Goal: Information Seeking & Learning: Learn about a topic

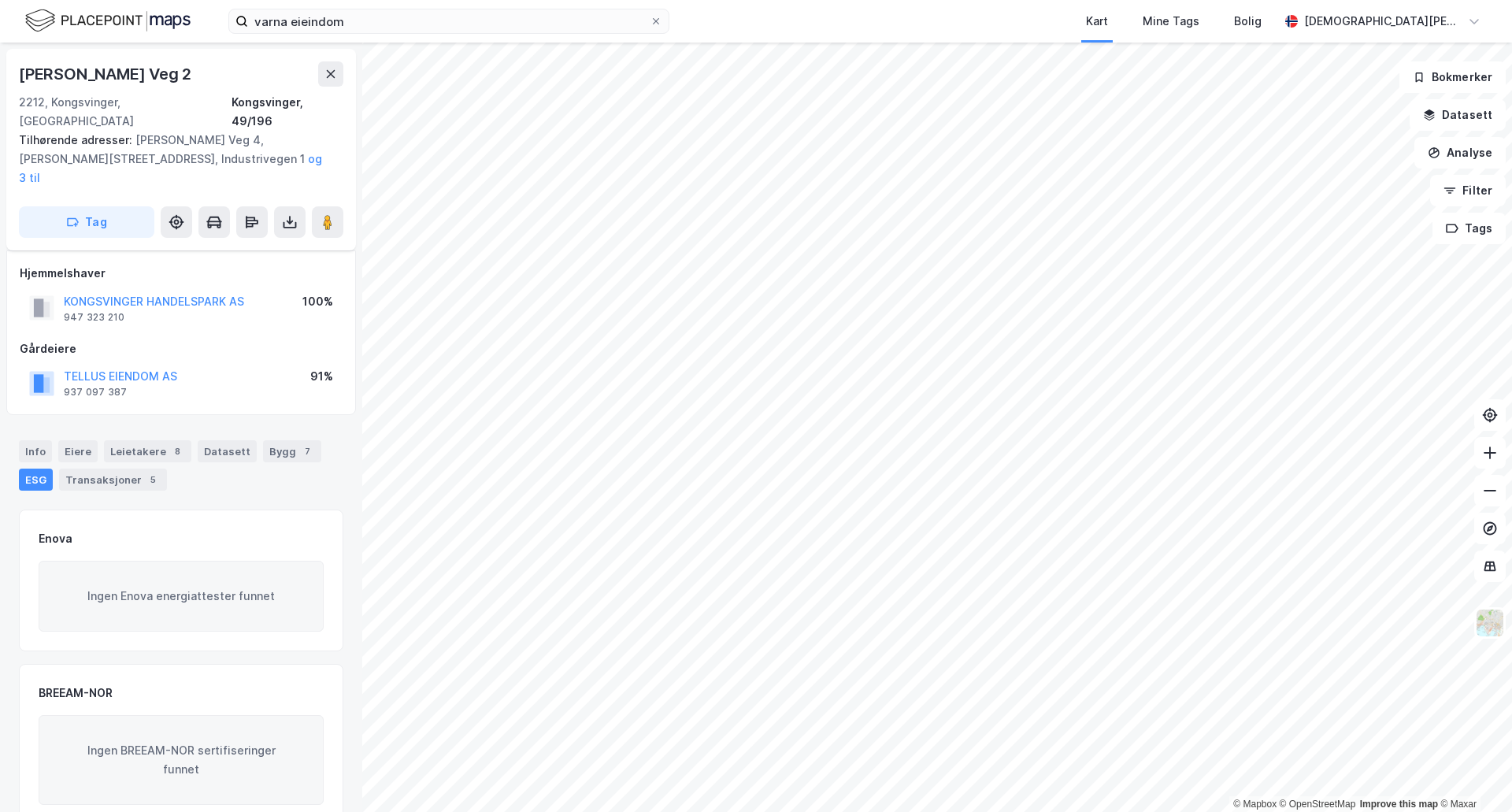
scroll to position [167, 0]
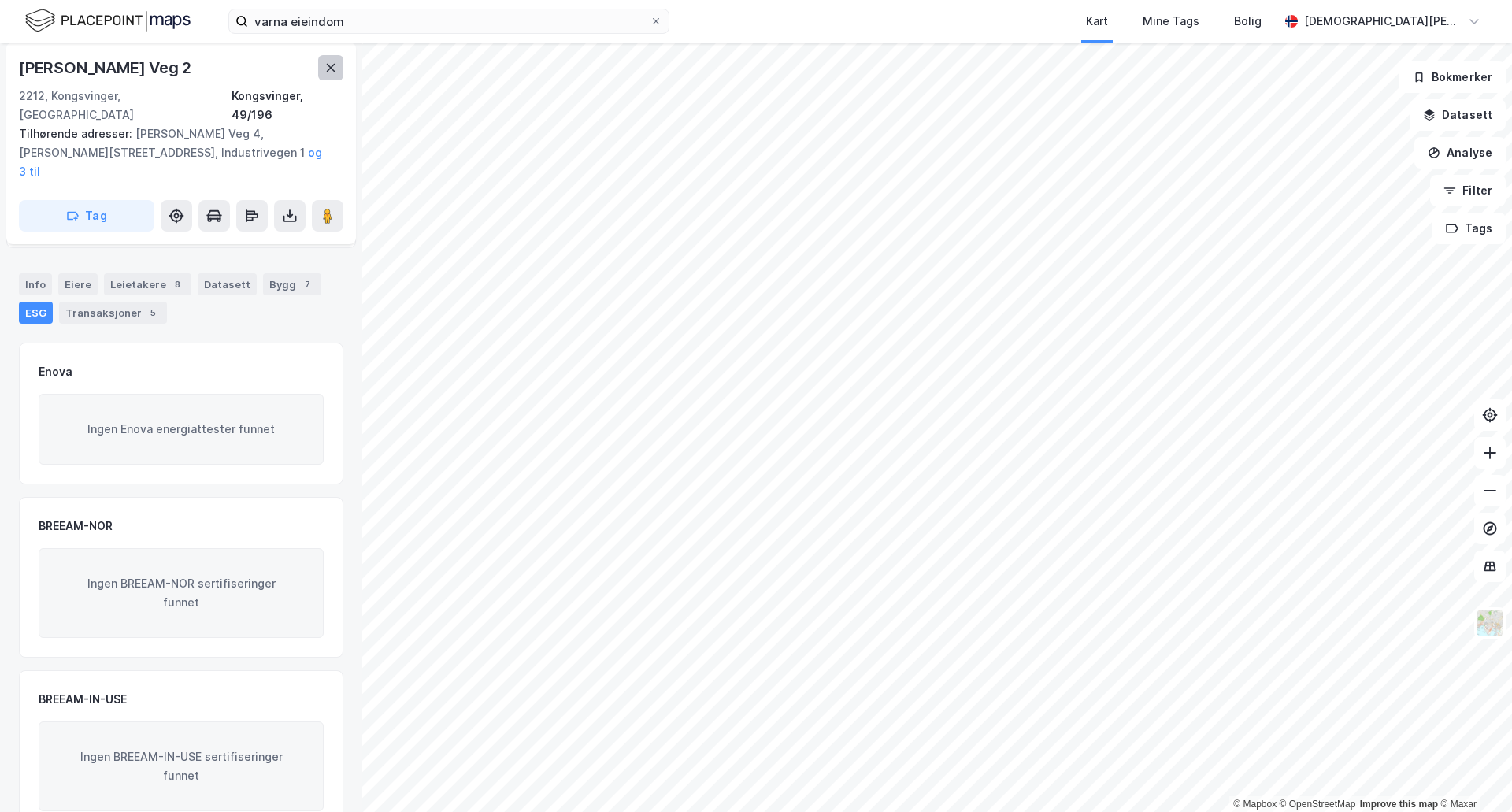
click at [332, 69] on icon at bounding box center [332, 68] width 9 height 8
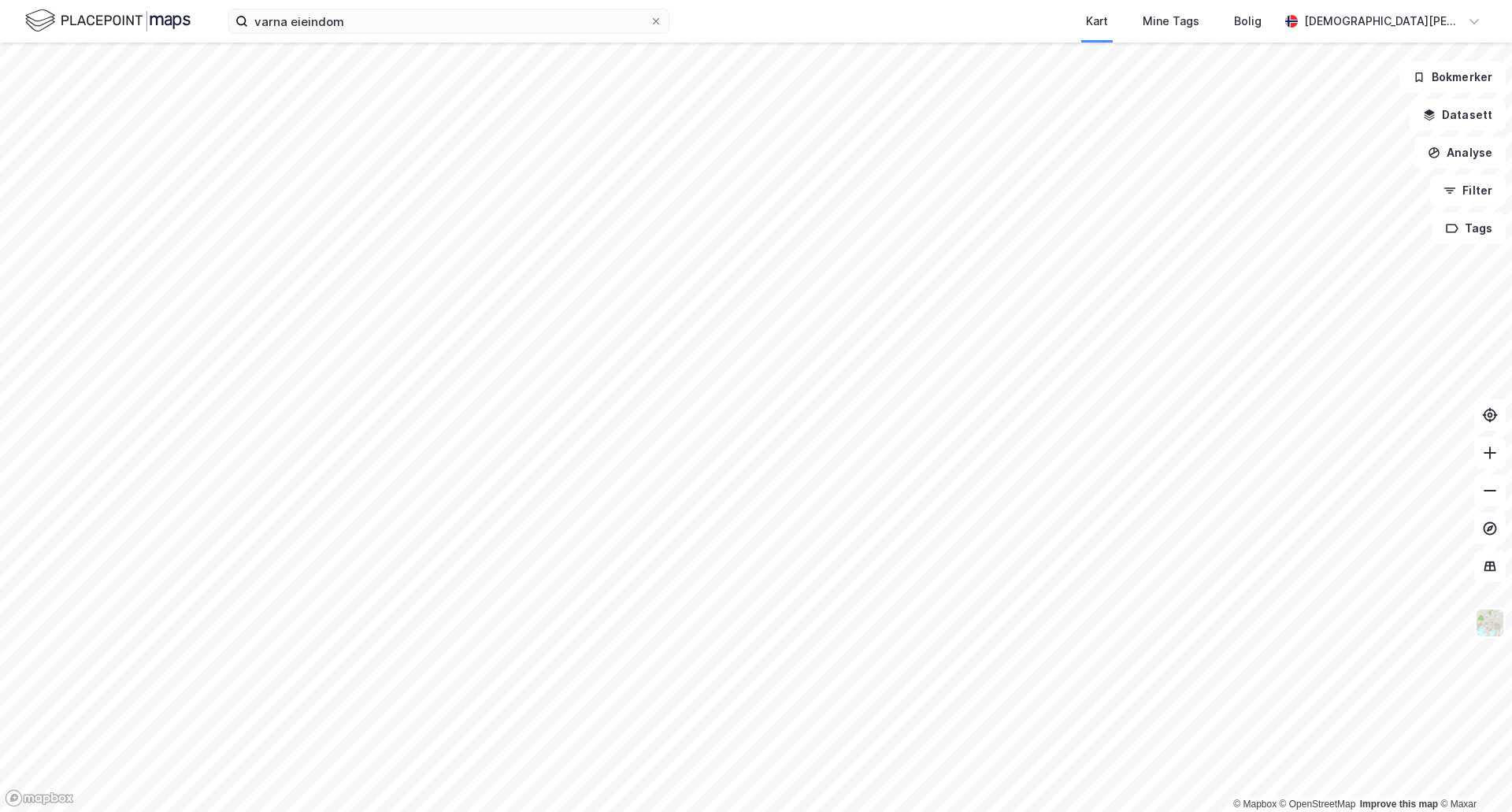
click at [426, 4] on div "varna eieindom Kart Mine Tags Bolig [PERSON_NAME] © Mapbox © OpenStreetMap Impr…" at bounding box center [756, 406] width 1512 height 812
click at [769, 0] on html "varna eieindom Kart Mine Tags Bolig [PERSON_NAME] © Mapbox © OpenStreetMap Impr…" at bounding box center [756, 406] width 1512 height 812
click at [359, 0] on html "varna eieindom Kart Mine Tags Bolig [PERSON_NAME] © Mapbox © OpenStreetMap Impr…" at bounding box center [756, 406] width 1512 height 812
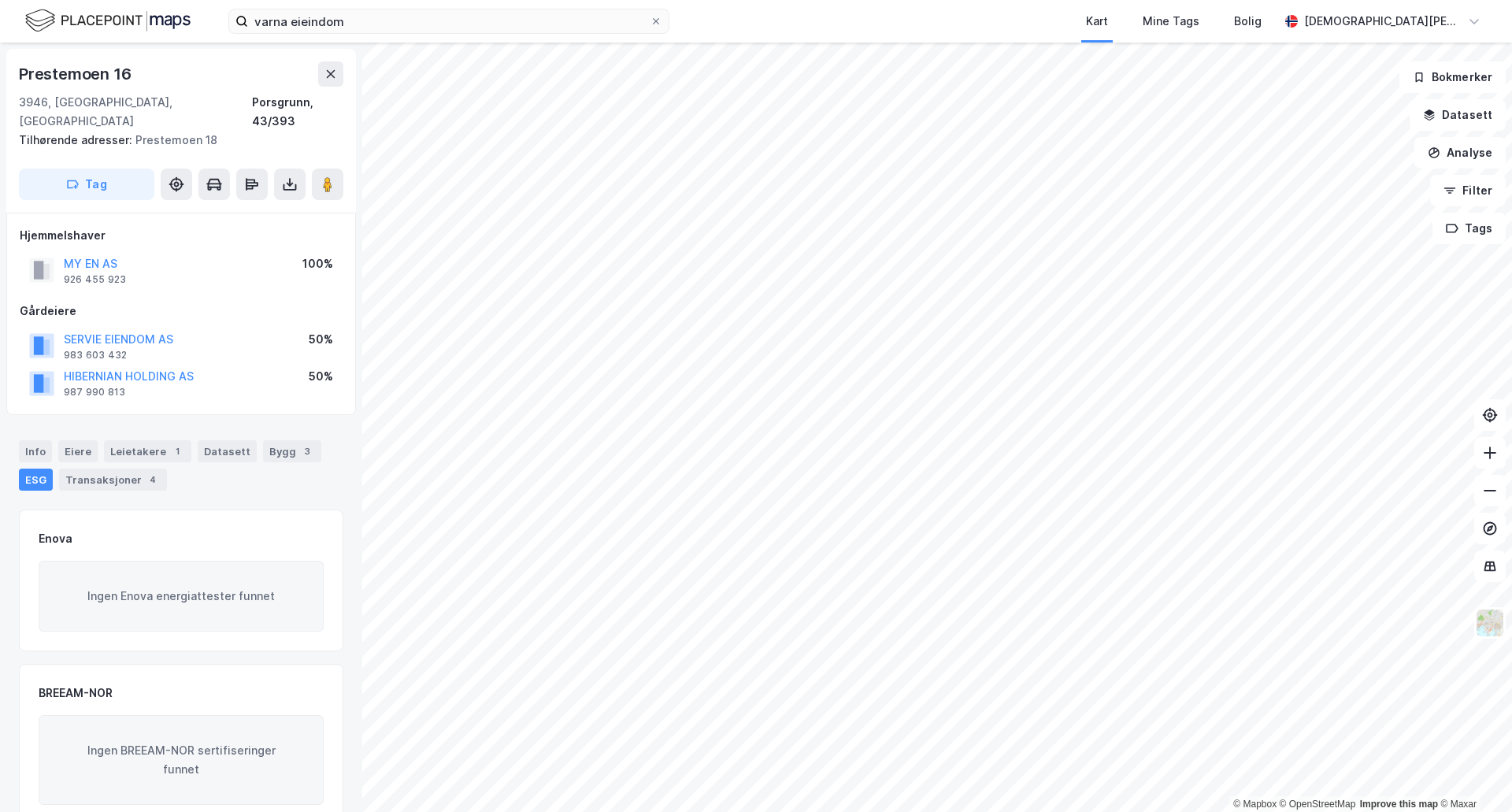
scroll to position [1, 0]
click at [87, 468] on div "Transaksjoner 4" at bounding box center [112, 478] width 108 height 22
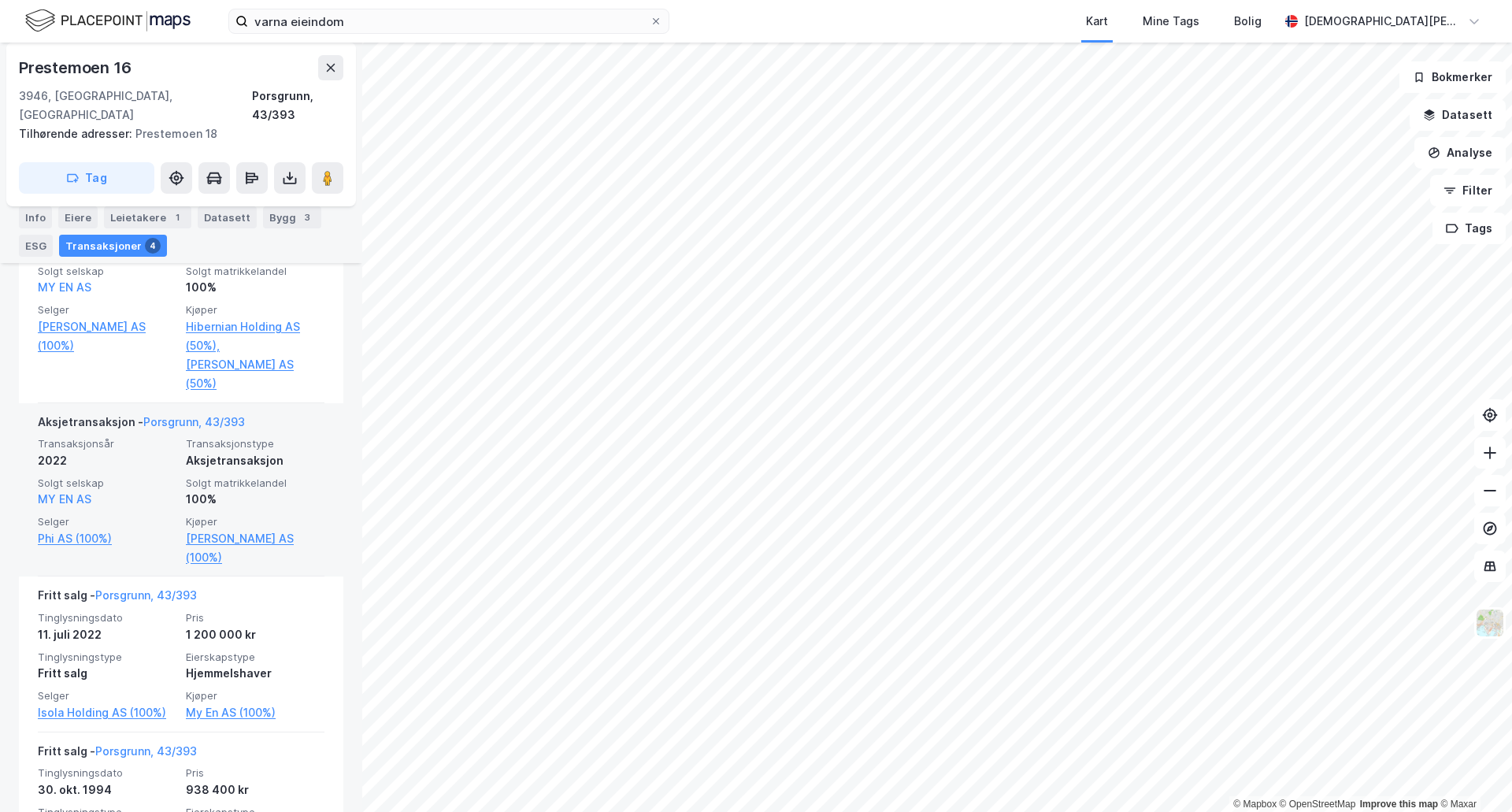
scroll to position [526, 0]
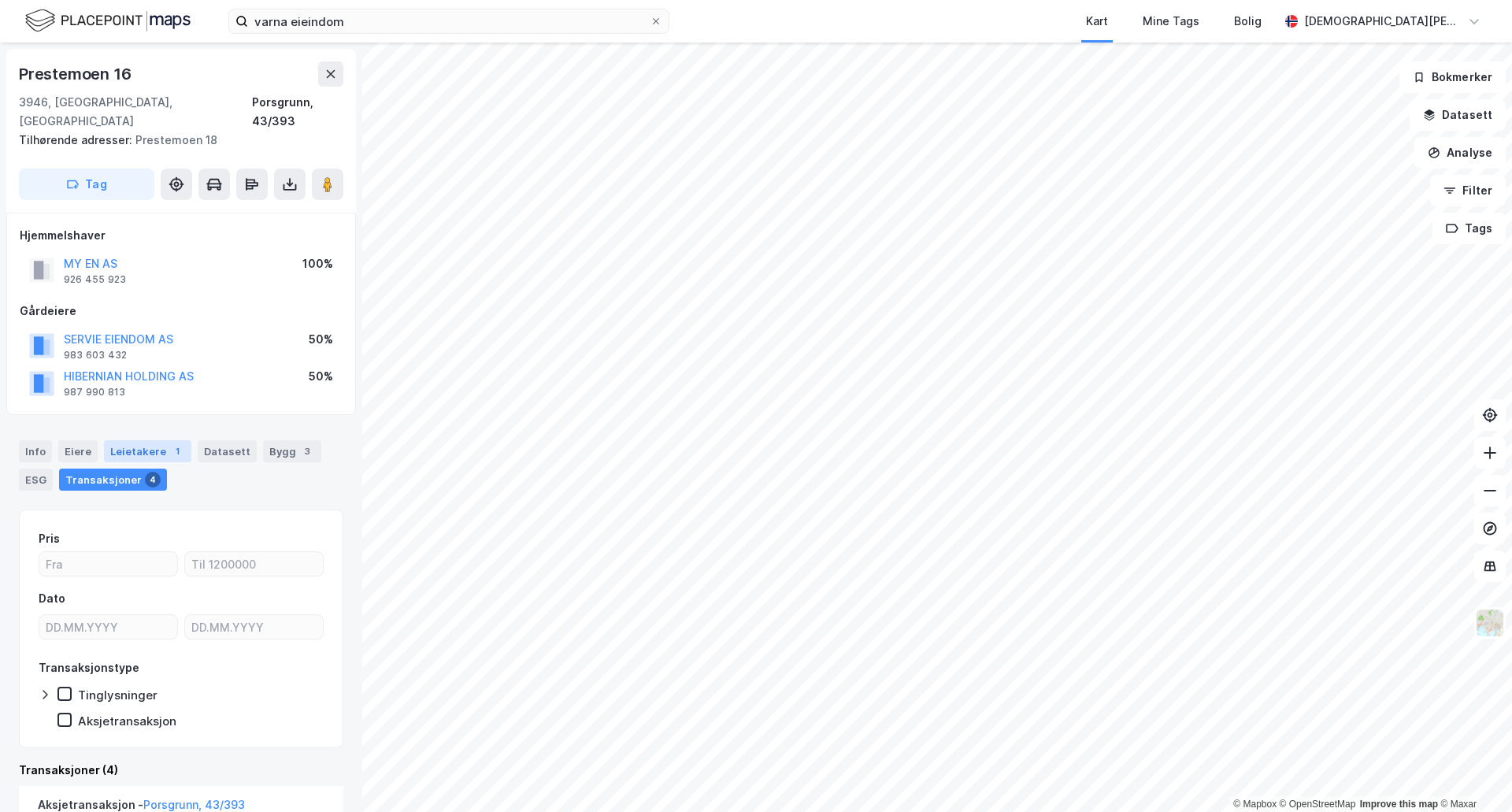
click at [121, 440] on div "Leietakere 1" at bounding box center [148, 451] width 87 height 22
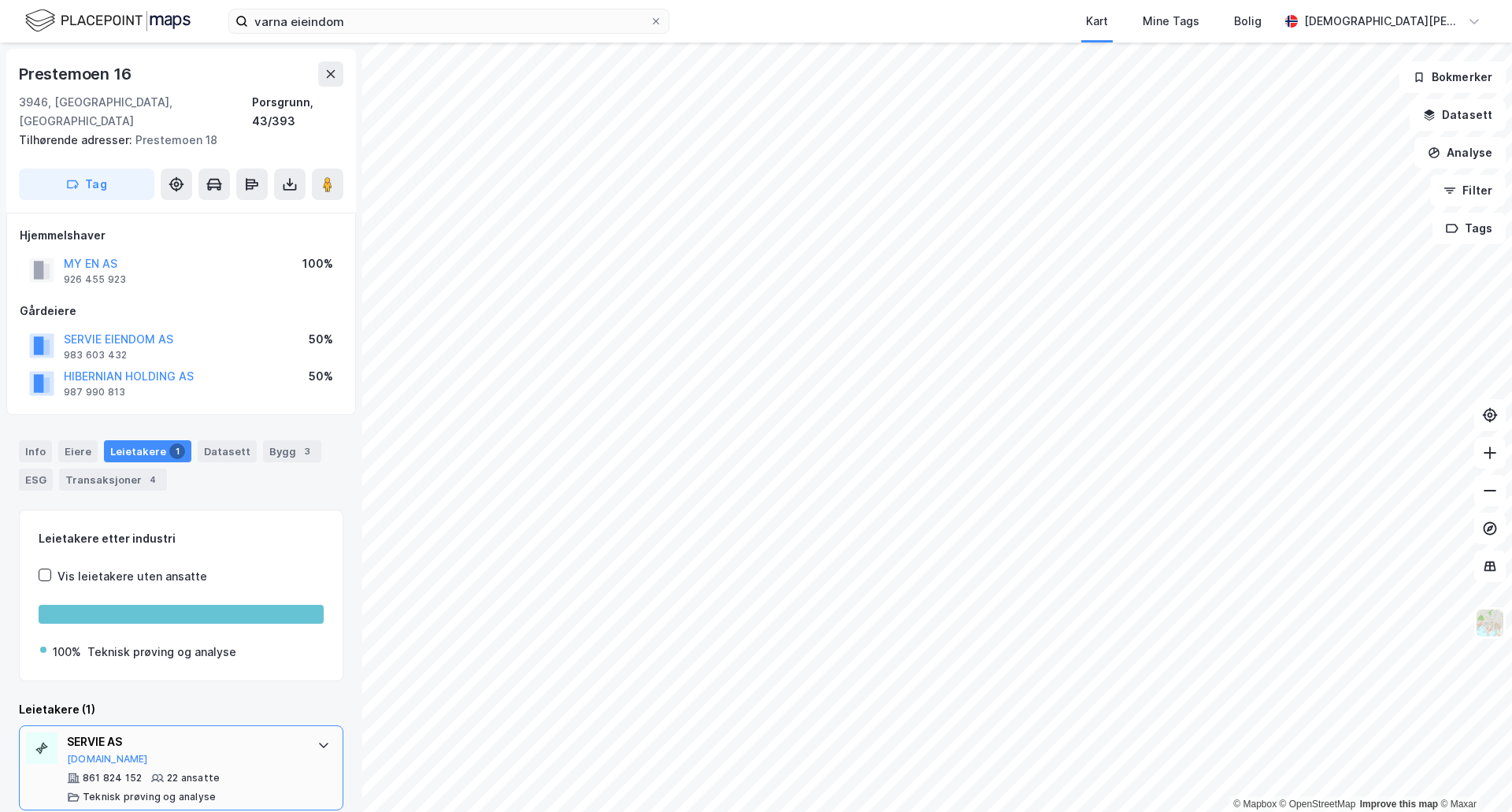
click at [223, 733] on div "SERVIE AS" at bounding box center [184, 742] width 235 height 19
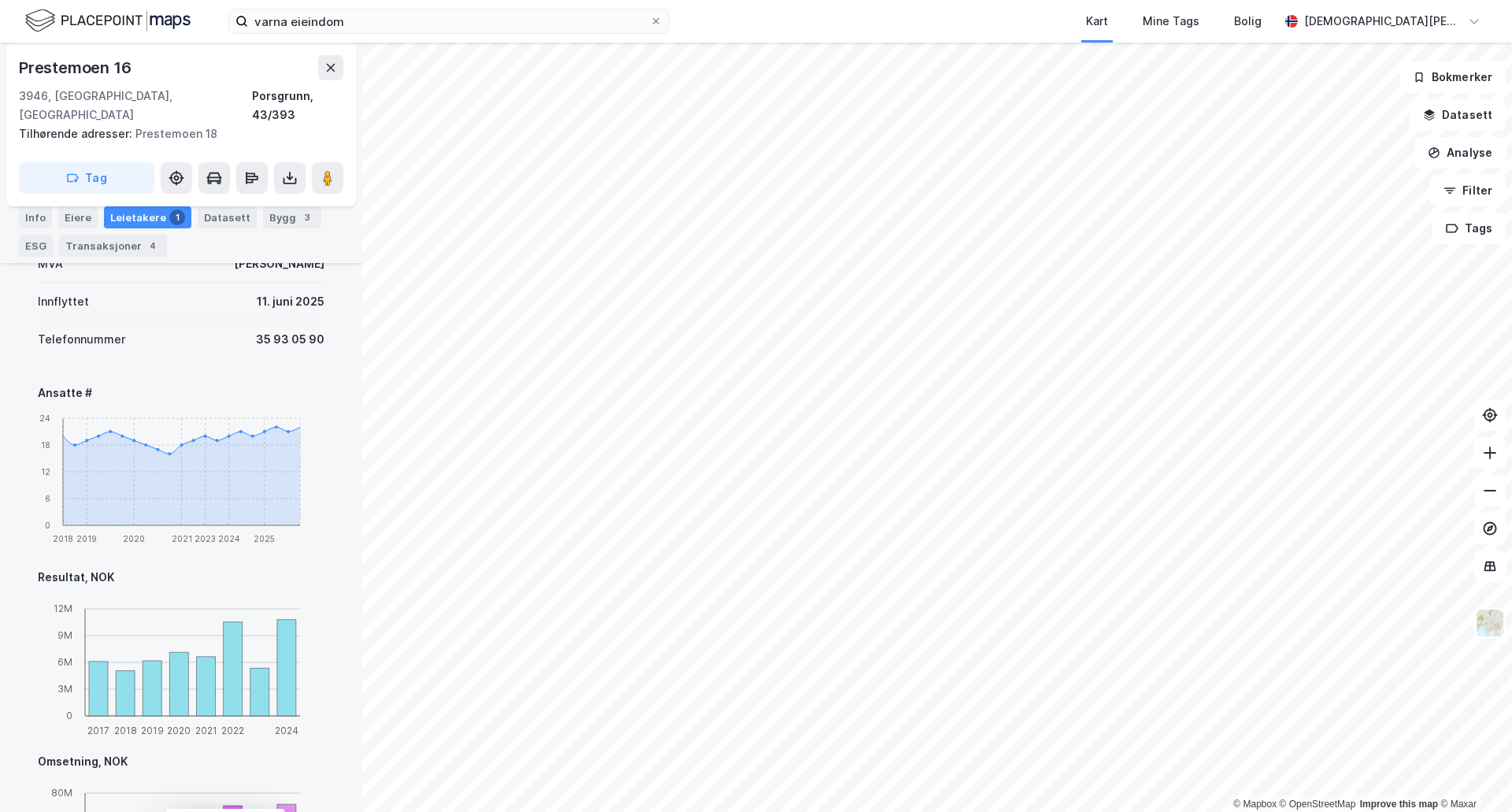
scroll to position [576, 0]
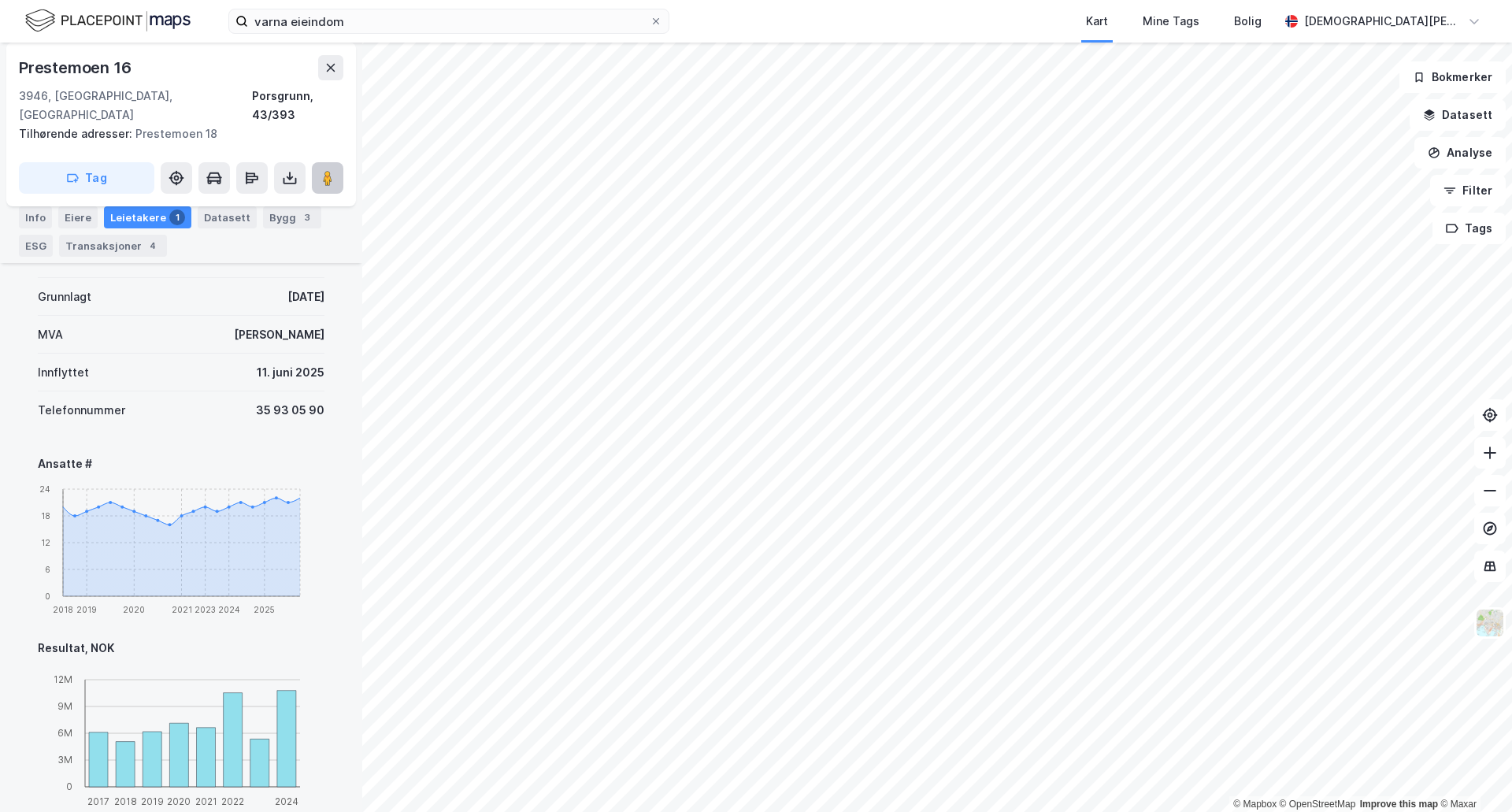
click at [323, 170] on image at bounding box center [327, 178] width 10 height 16
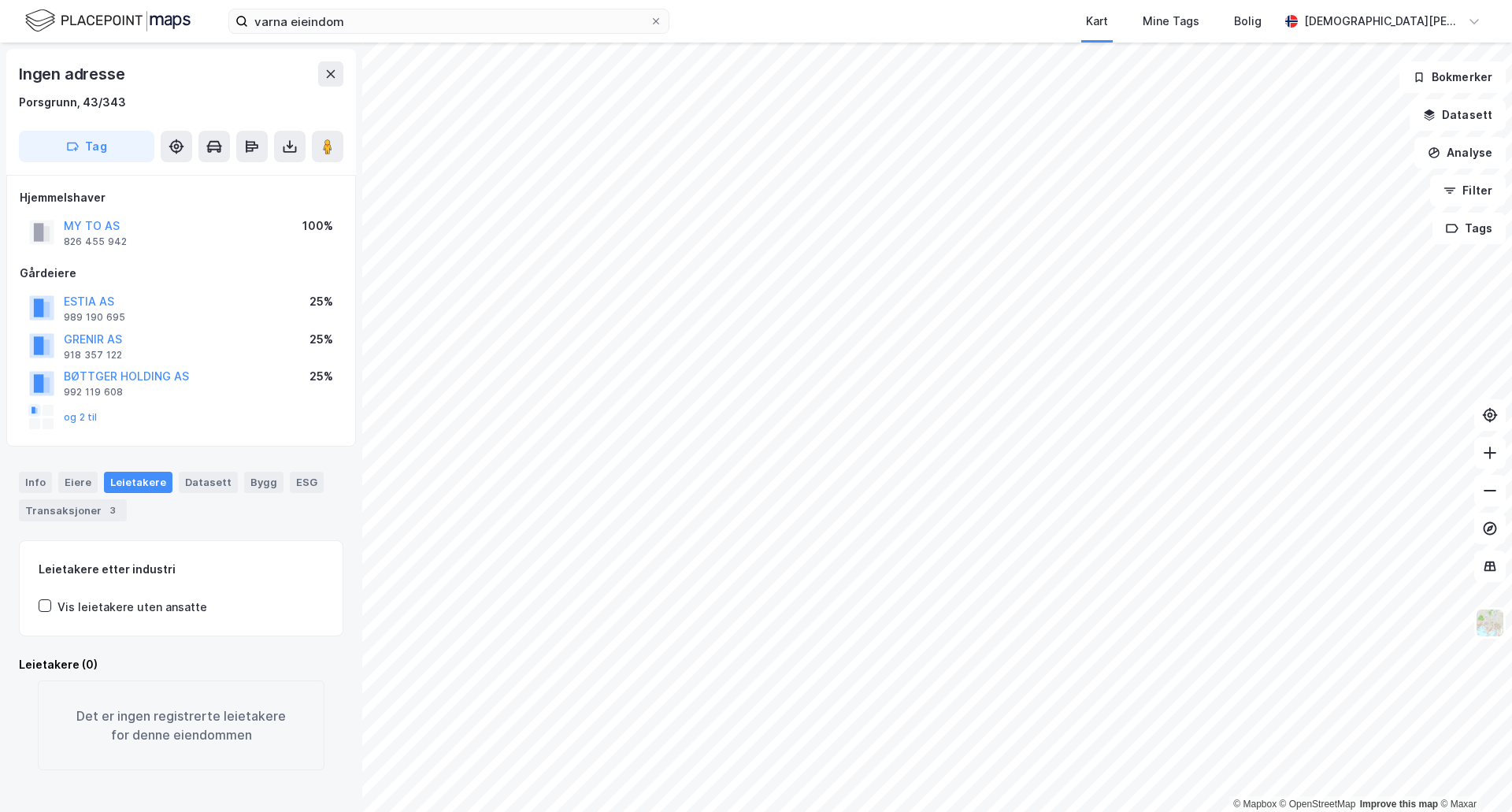
click at [76, 424] on div "og 2 til" at bounding box center [63, 417] width 68 height 25
click at [0, 0] on button "og 2 til" at bounding box center [0, 0] width 0 height 0
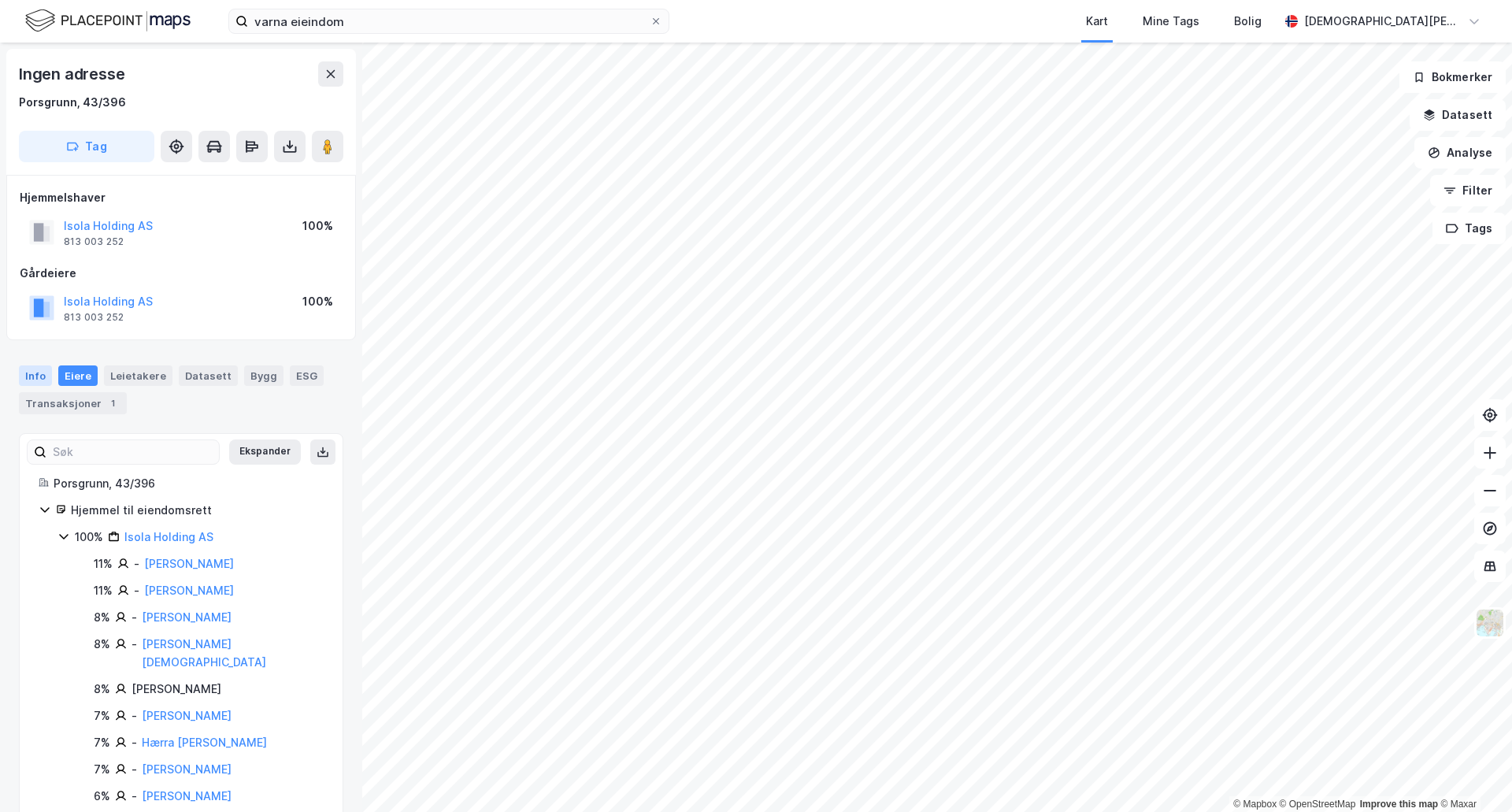
click at [28, 375] on div "Info" at bounding box center [35, 375] width 33 height 20
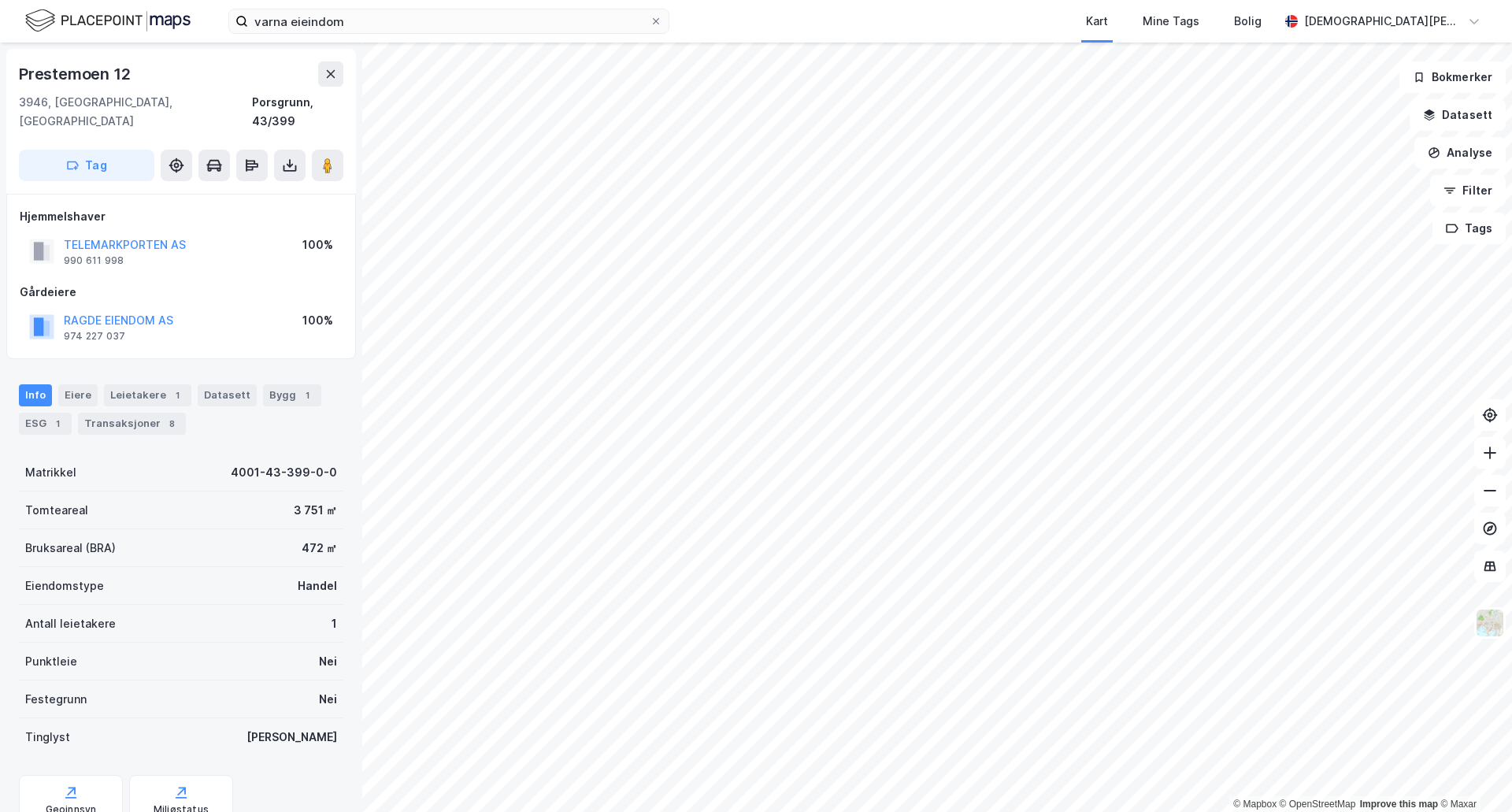
scroll to position [2, 0]
click at [143, 382] on div "Leietakere 1" at bounding box center [148, 393] width 87 height 22
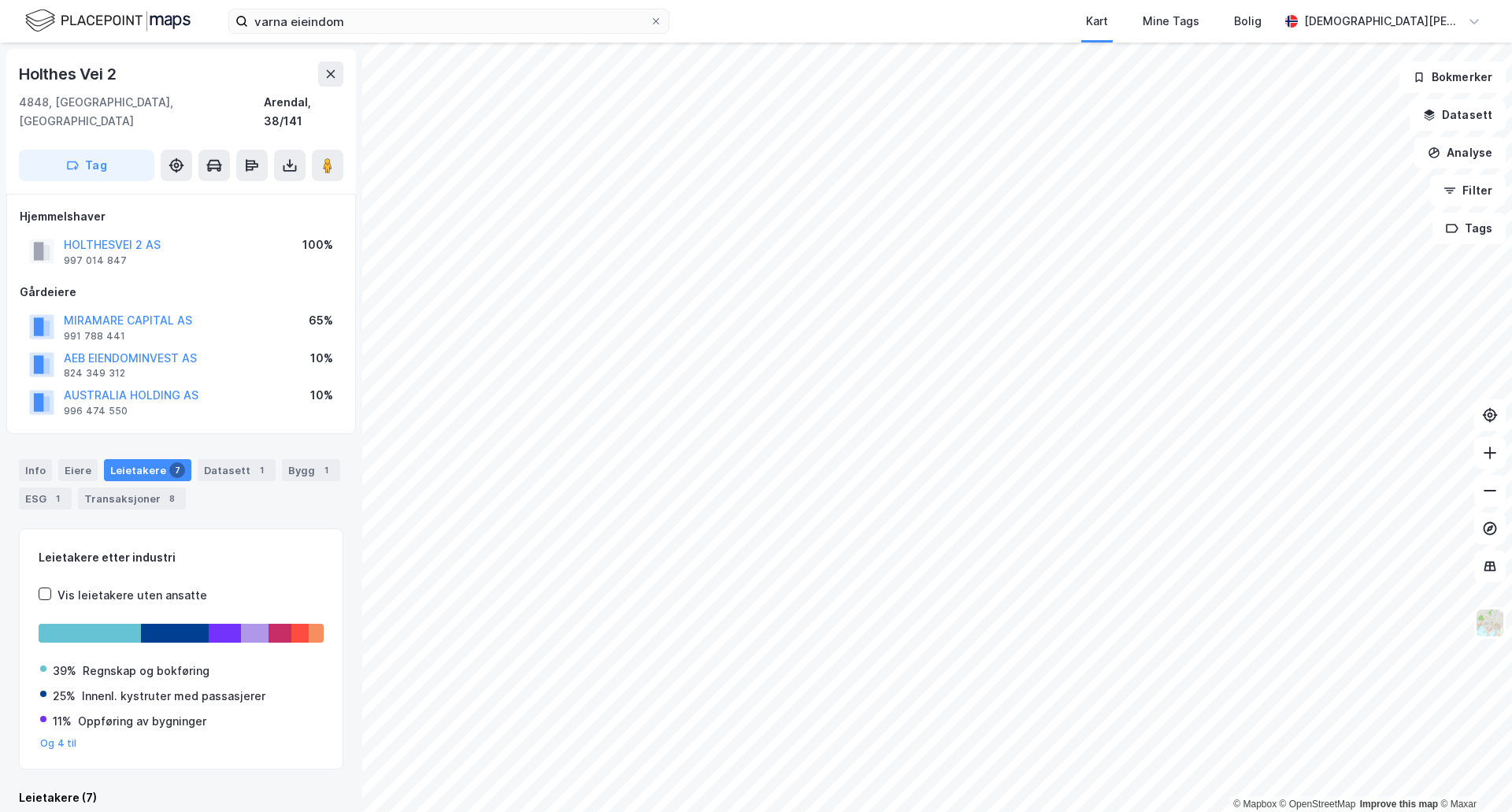
scroll to position [2, 0]
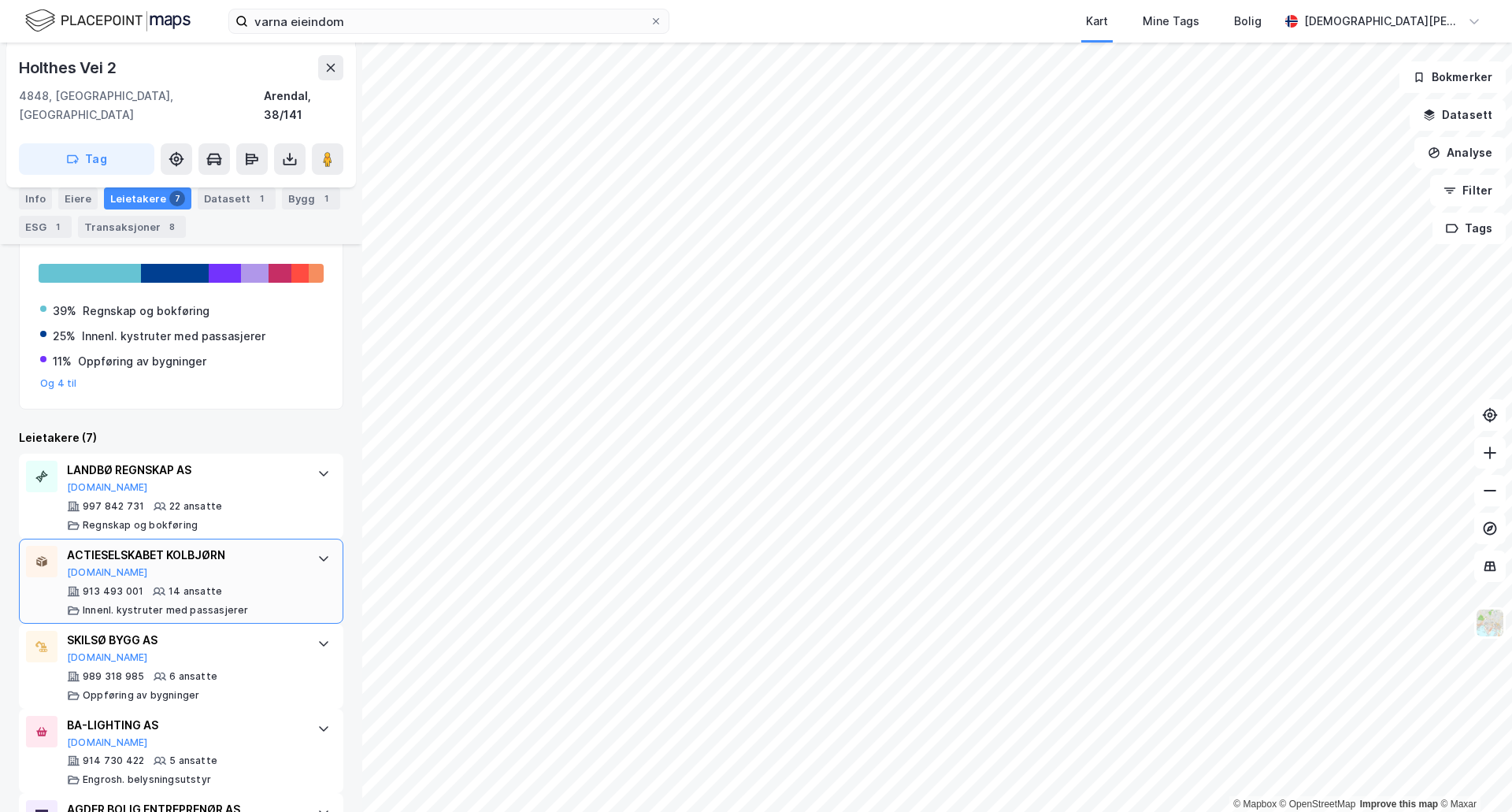
scroll to position [396, 0]
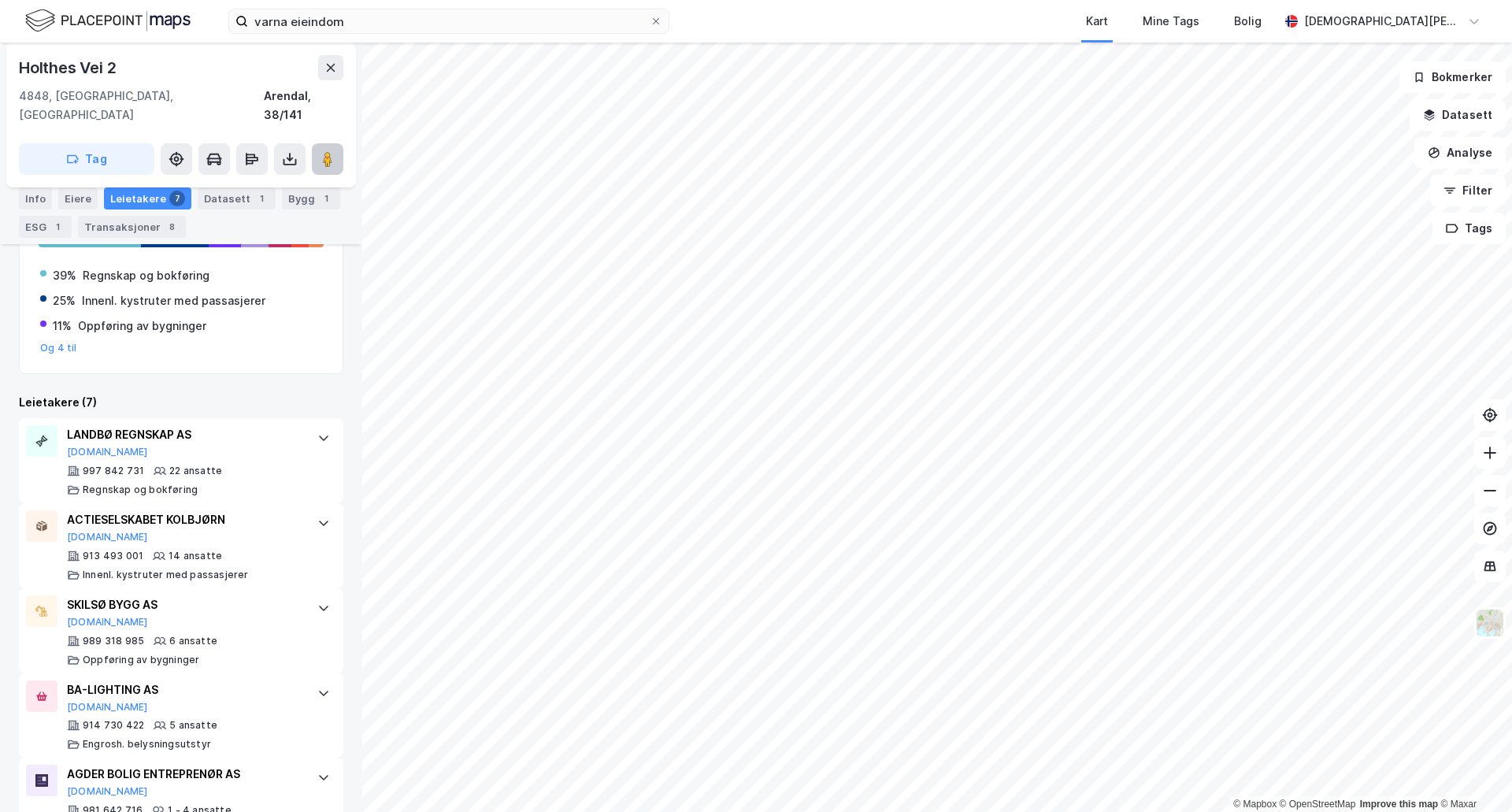
click at [322, 151] on icon at bounding box center [328, 159] width 16 height 16
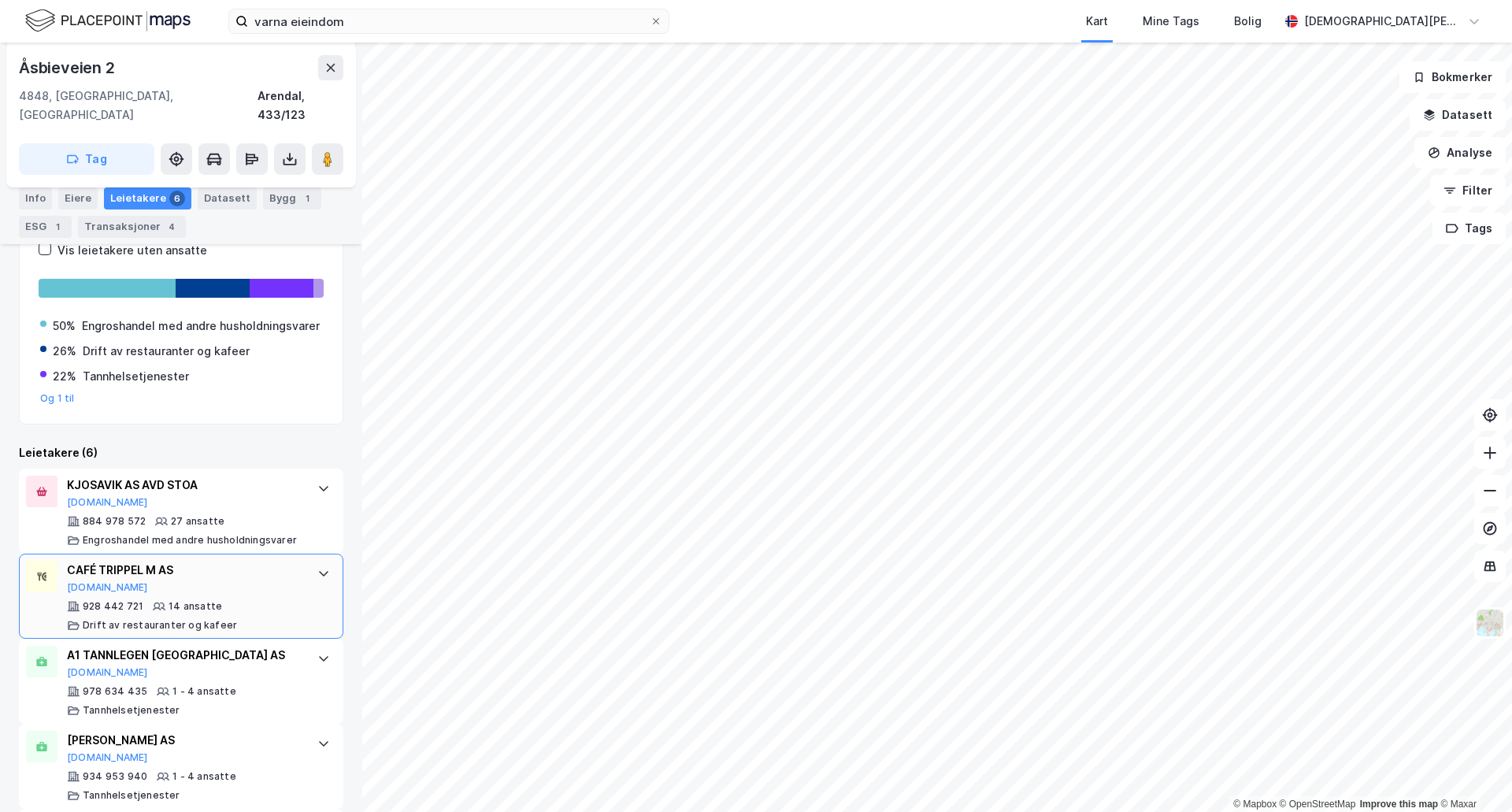
scroll to position [394, 0]
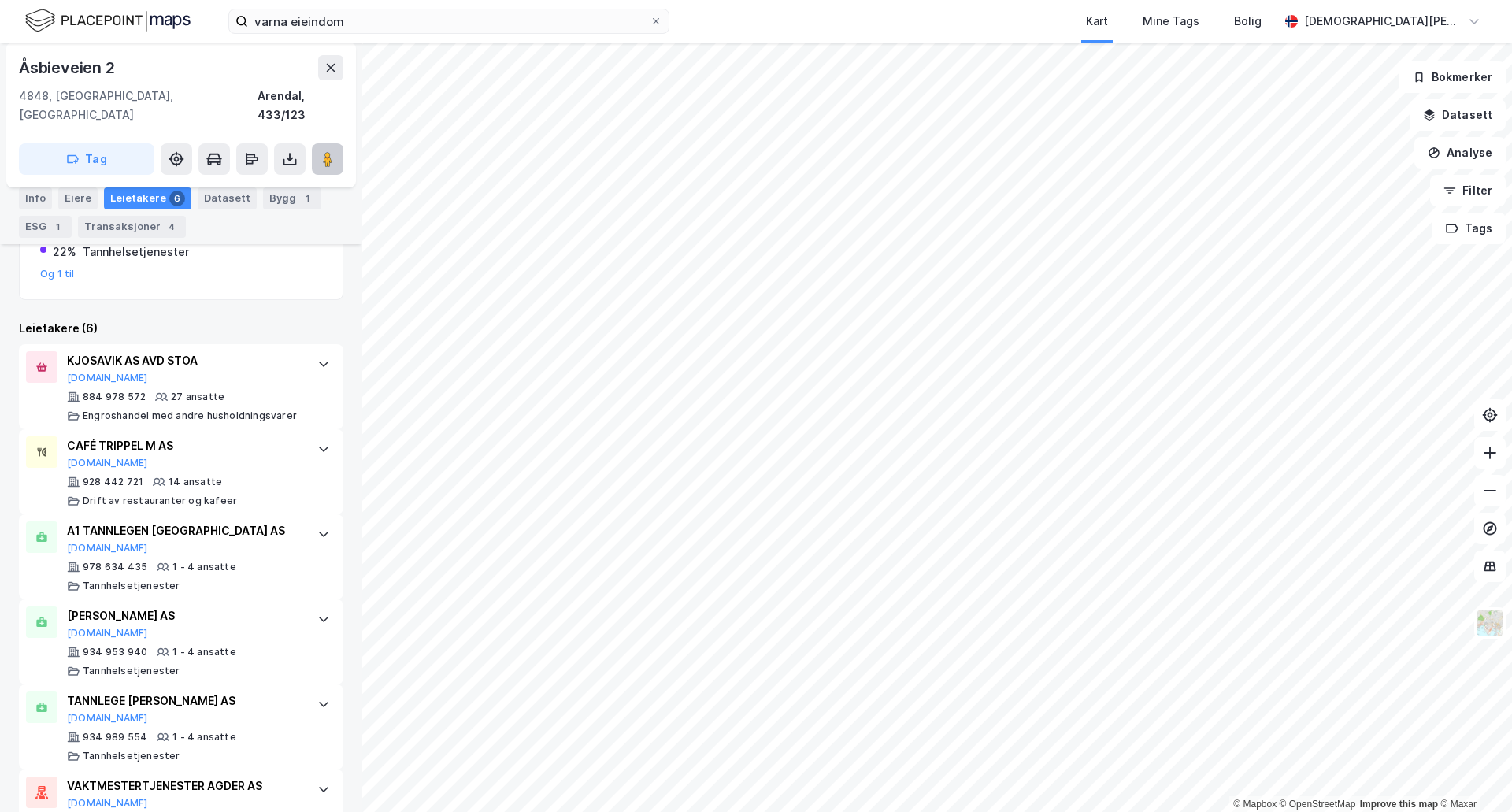
click at [332, 151] on image at bounding box center [327, 159] width 10 height 16
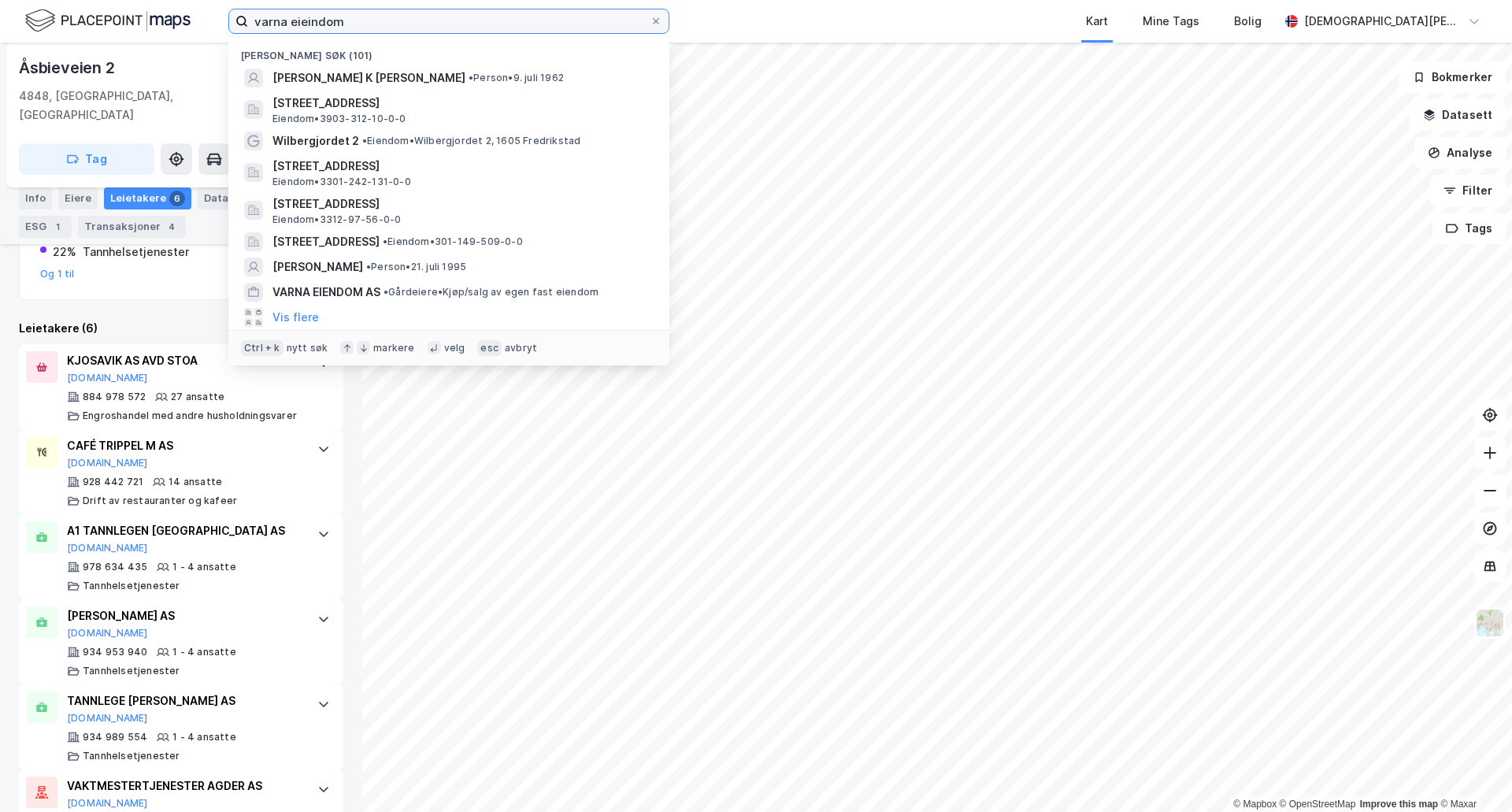
drag, startPoint x: 355, startPoint y: 24, endPoint x: 136, endPoint y: 10, distance: 219.4
click at [136, 10] on div "varna eieindom Nylige søk (101) [PERSON_NAME] K [PERSON_NAME] • Person • [DATE]…" at bounding box center [756, 21] width 1512 height 43
paste input "- Simonnæsgården"
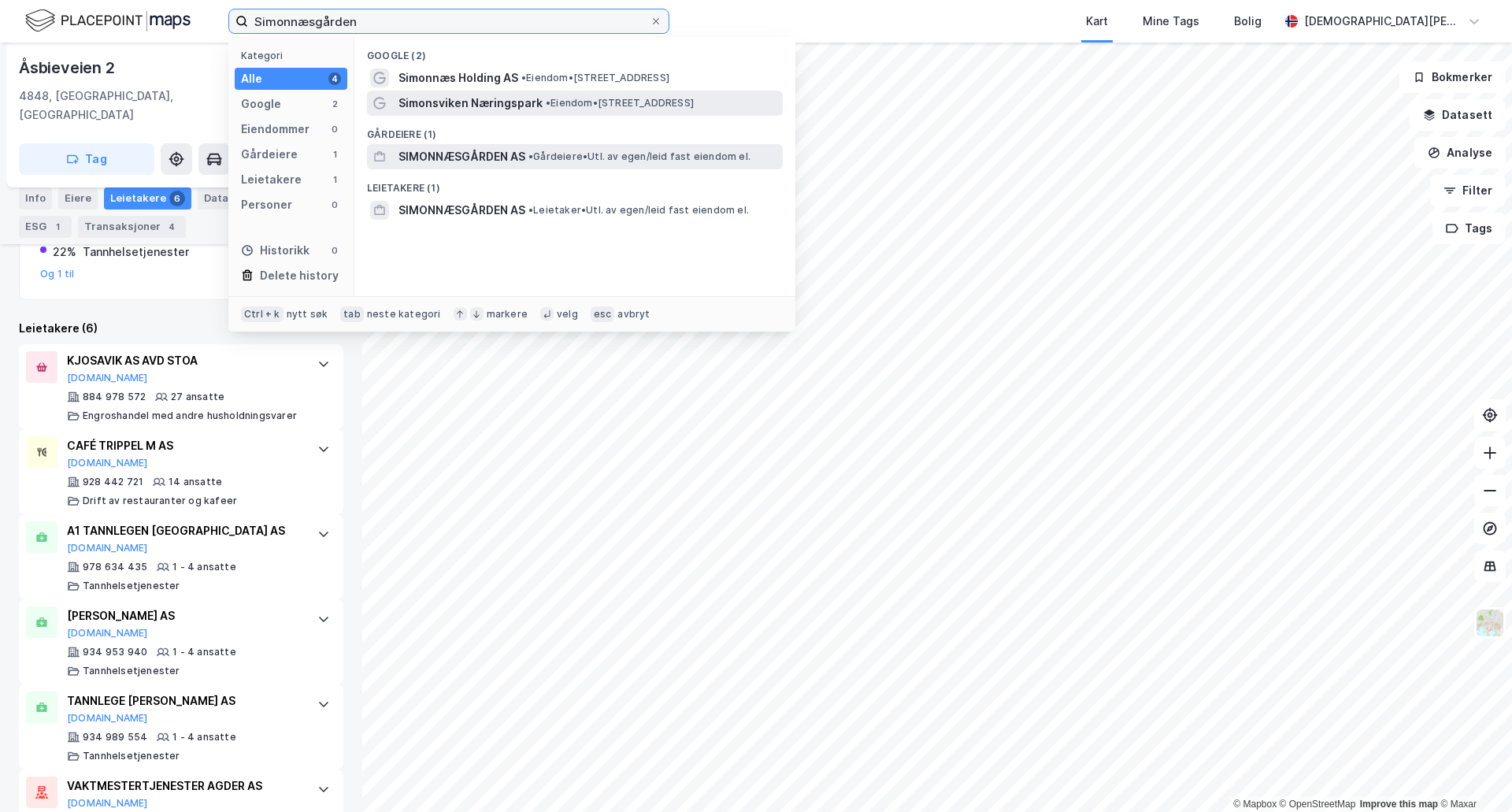
type input "Simonnæsgården"
click at [602, 155] on span "• Gårdeiere • Utl. av egen/leid fast eiendom el." at bounding box center [639, 157] width 222 height 12
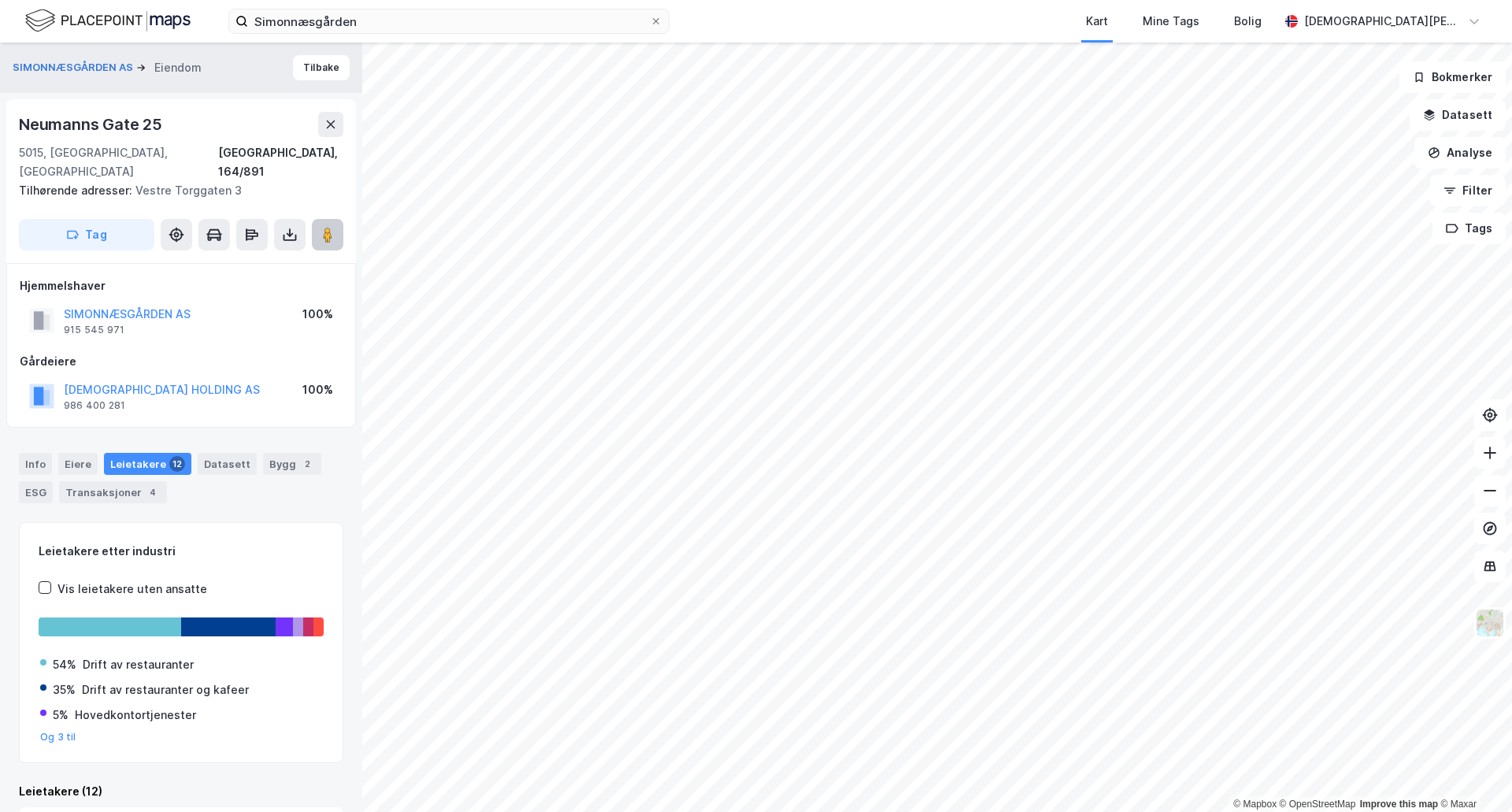
click at [329, 227] on image at bounding box center [327, 235] width 10 height 16
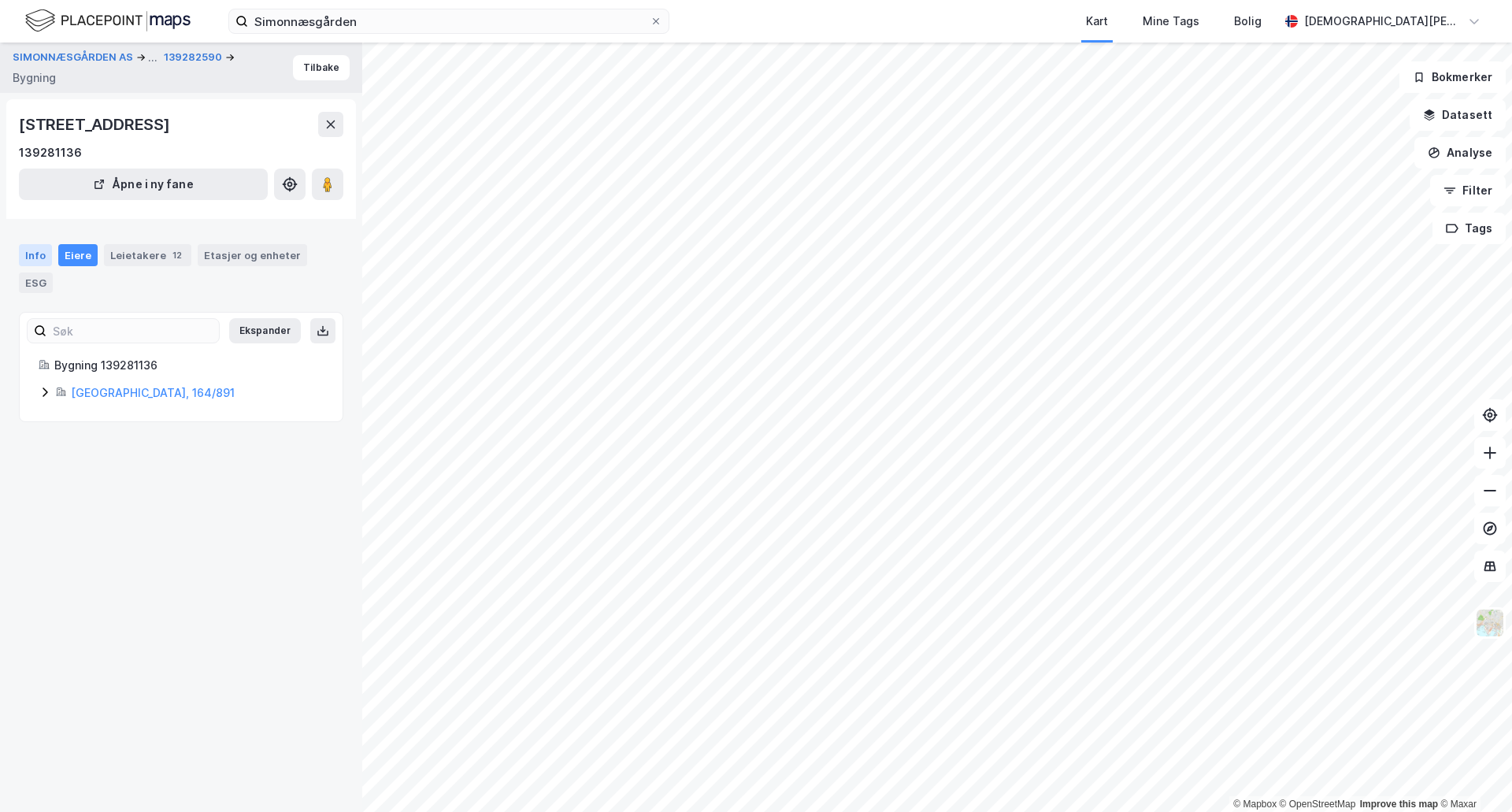
click at [40, 253] on div "Info" at bounding box center [35, 255] width 33 height 22
